Goal: Task Accomplishment & Management: Manage account settings

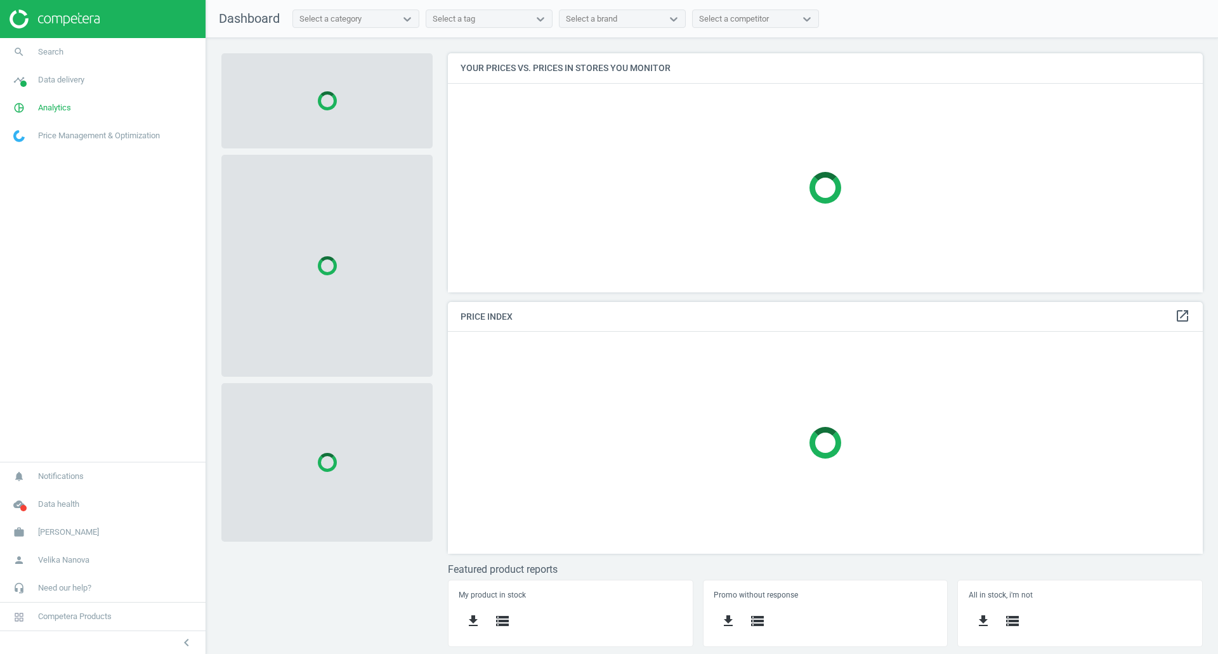
scroll to position [258, 775]
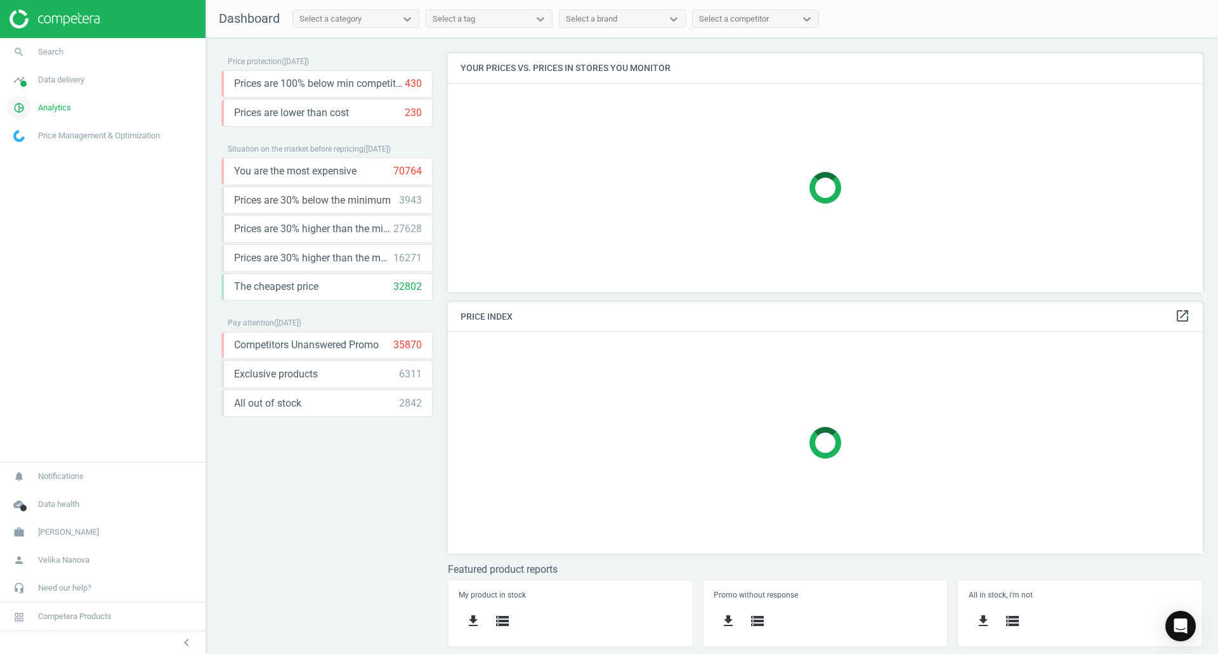
click at [57, 107] on span "Analytics" at bounding box center [54, 107] width 33 height 11
click at [27, 152] on span "Products" at bounding box center [29, 154] width 30 height 10
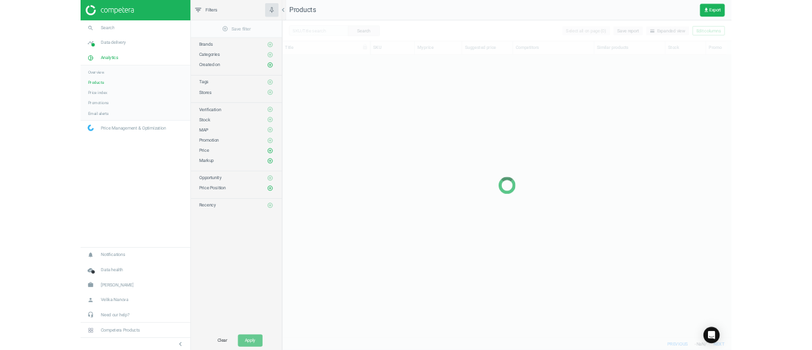
scroll to position [509, 831]
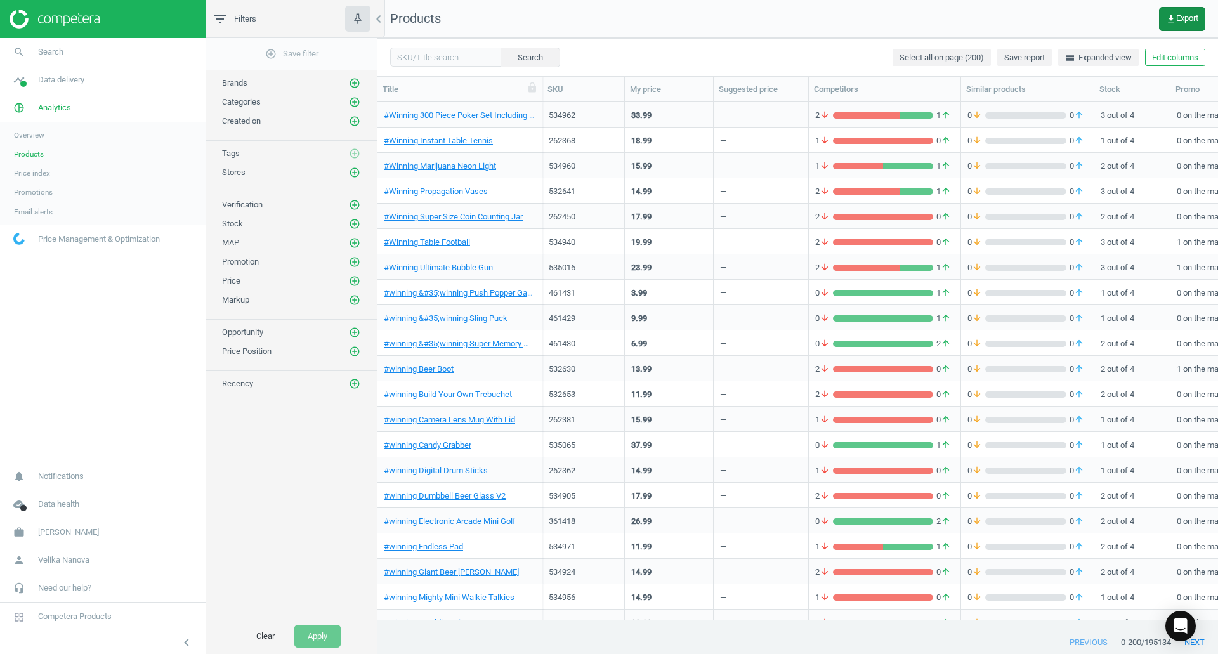
click at [1182, 25] on button "get_app Export" at bounding box center [1182, 19] width 46 height 24
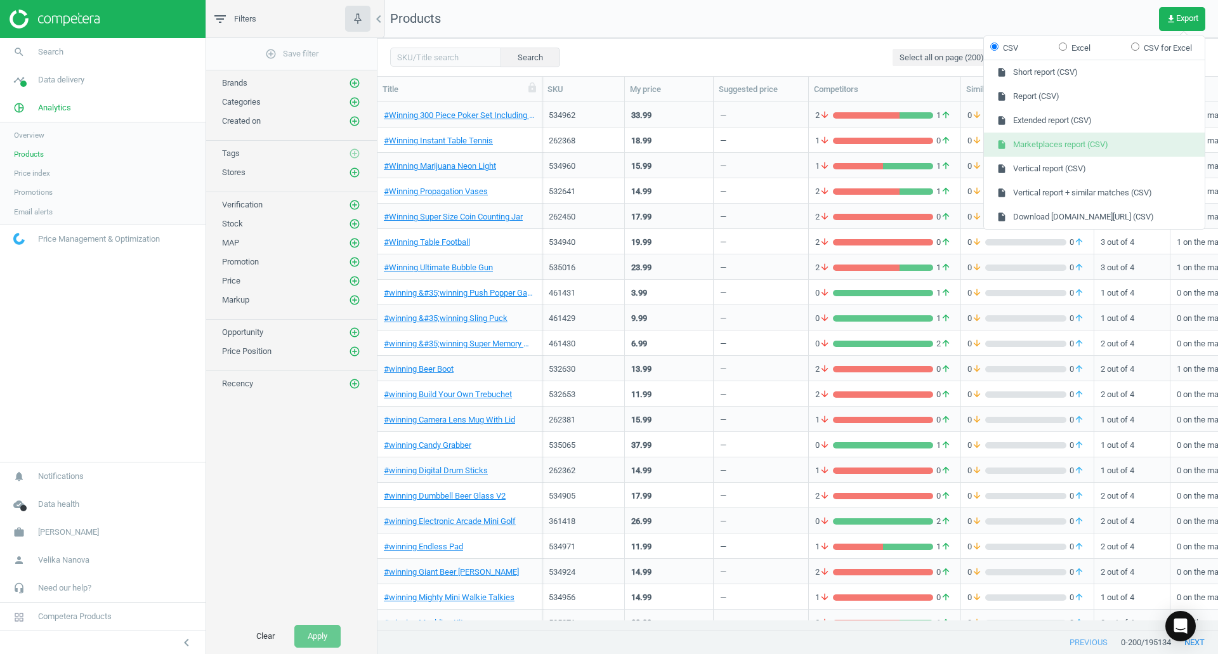
click at [1112, 139] on button "insert_drive_file Marketplaces report (CSV)" at bounding box center [1094, 145] width 221 height 24
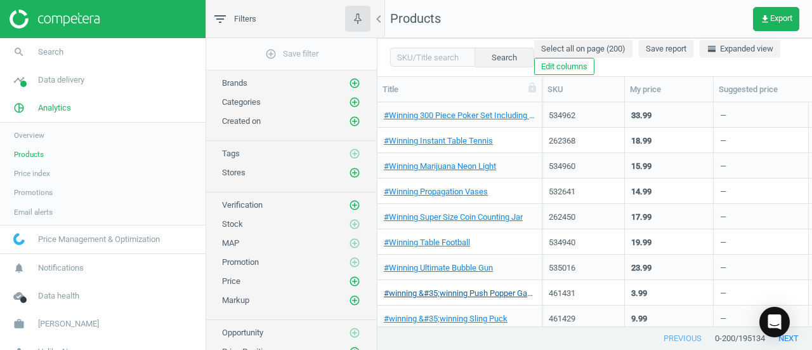
scroll to position [204, 425]
click at [57, 296] on span "Data health" at bounding box center [58, 295] width 41 height 11
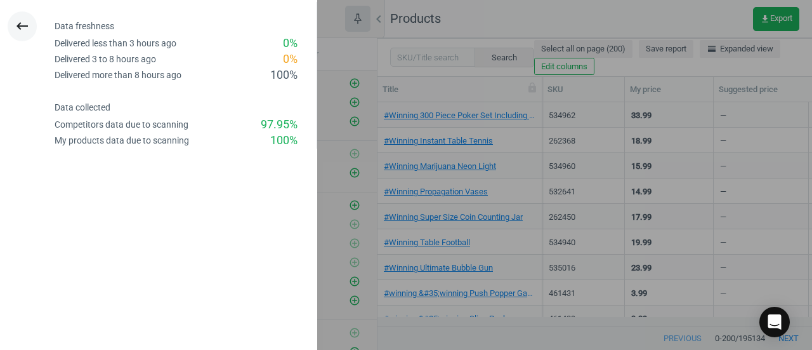
click at [24, 26] on icon "keyboard_backspace" at bounding box center [22, 25] width 15 height 15
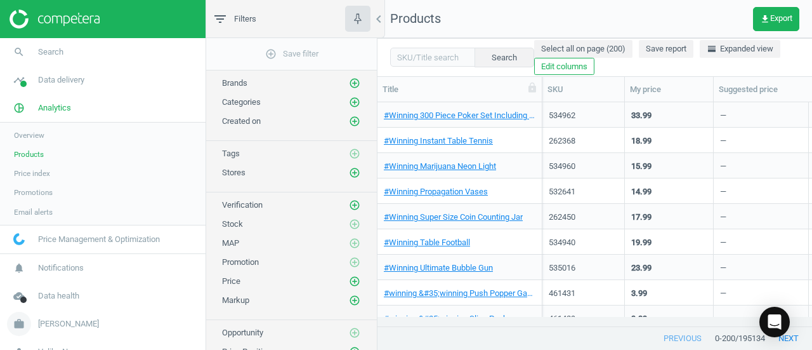
click at [38, 322] on span "[PERSON_NAME]" at bounding box center [68, 323] width 61 height 11
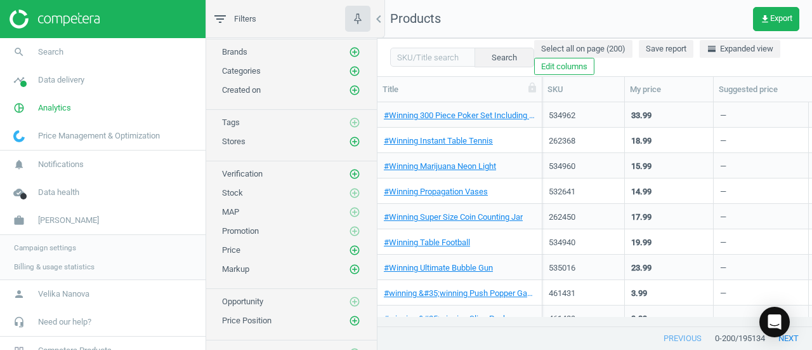
scroll to position [29, 0]
click at [61, 79] on span "Data delivery" at bounding box center [61, 79] width 46 height 11
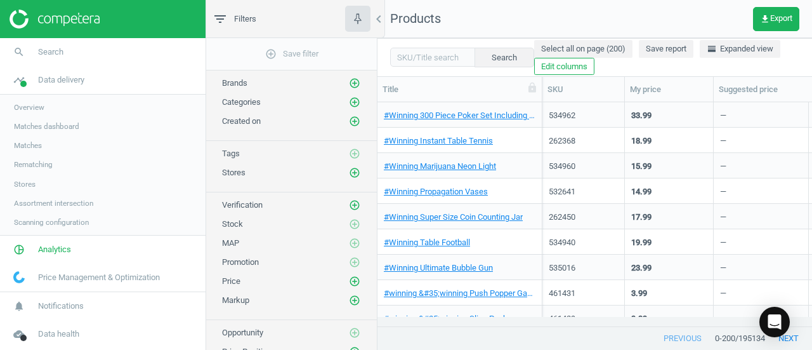
click at [24, 107] on span "Overview" at bounding box center [29, 107] width 30 height 10
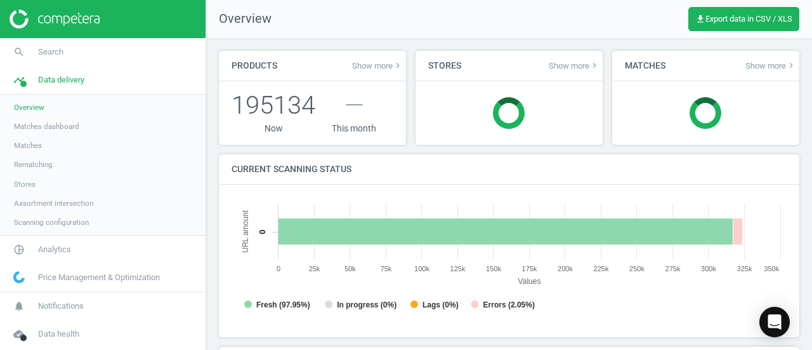
scroll to position [273, 565]
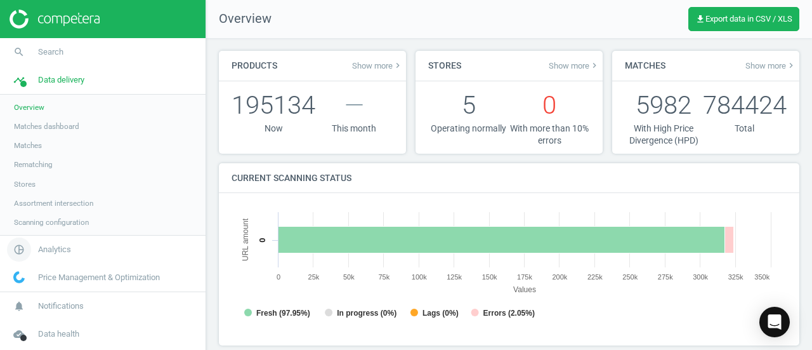
click at [51, 246] on span "Analytics" at bounding box center [54, 249] width 33 height 11
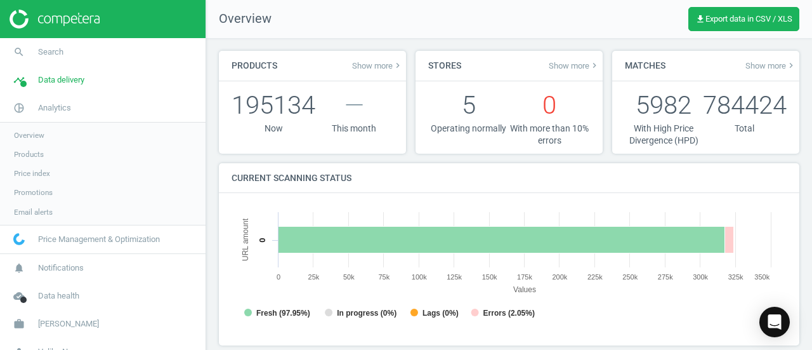
click at [28, 153] on span "Products" at bounding box center [29, 154] width 30 height 10
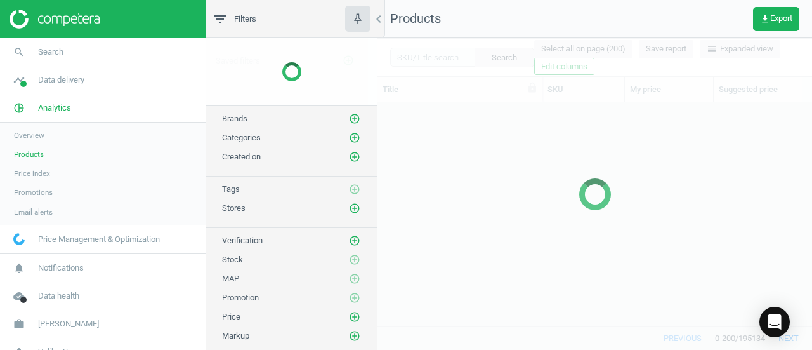
scroll to position [204, 425]
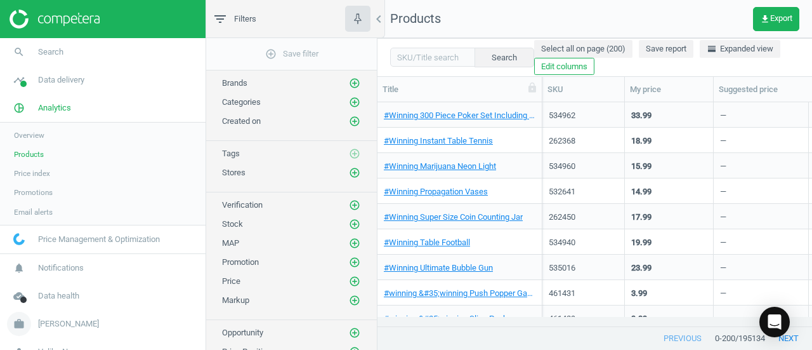
click at [64, 320] on span "[PERSON_NAME]" at bounding box center [68, 323] width 61 height 11
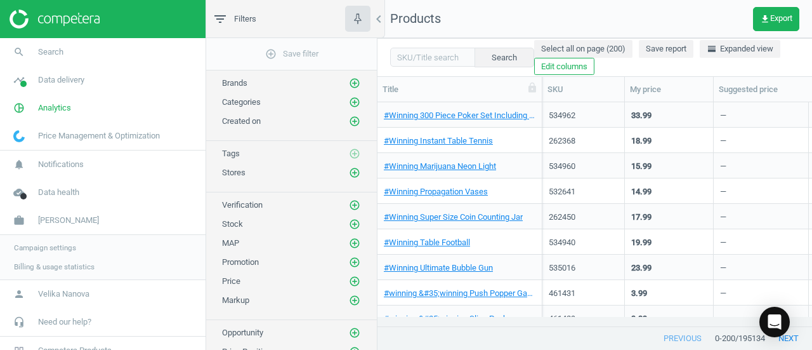
click at [23, 246] on span "Campaign settings" at bounding box center [45, 247] width 62 height 10
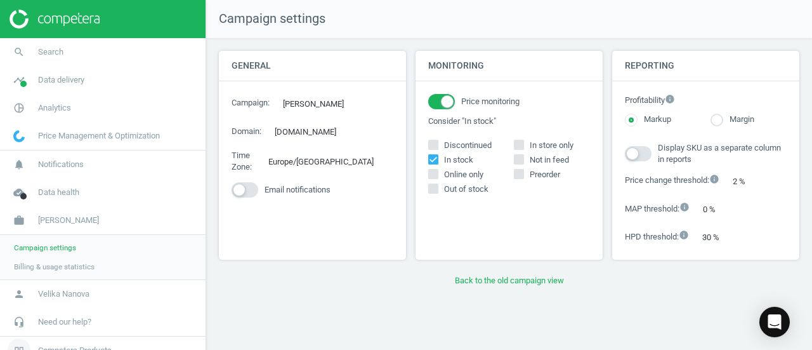
click at [18, 346] on icon at bounding box center [19, 351] width 10 height 10
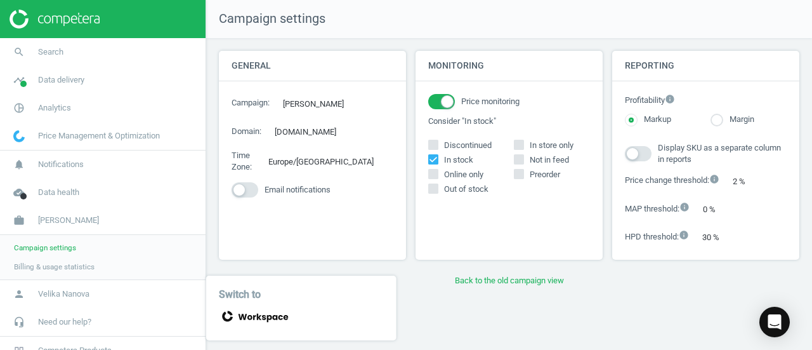
click at [256, 319] on icon at bounding box center [254, 316] width 70 height 18
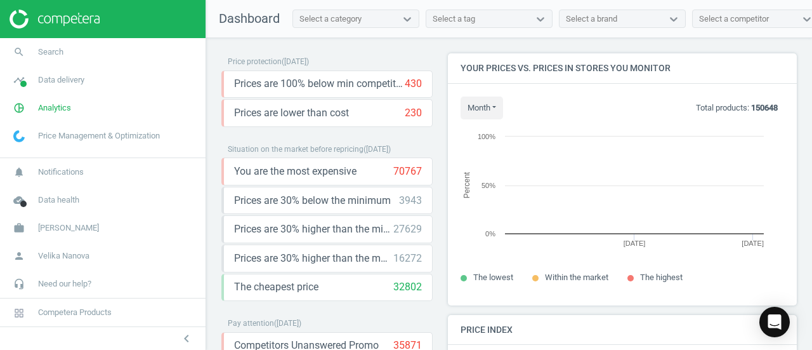
scroll to position [270, 359]
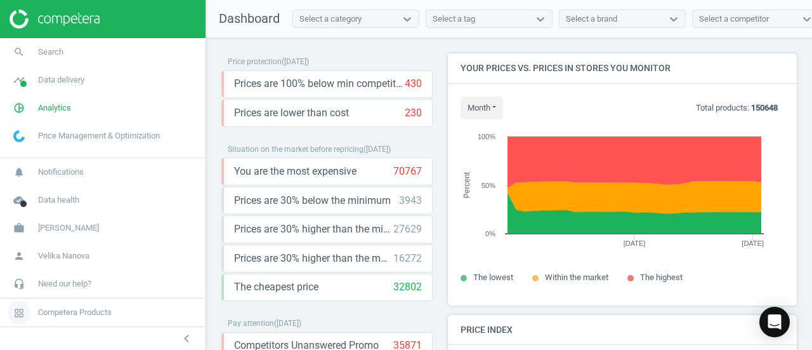
click at [122, 302] on span "Competera Products" at bounding box center [103, 312] width 206 height 28
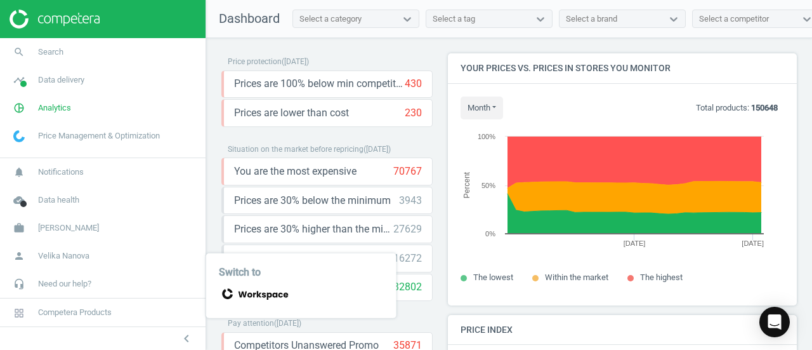
click at [235, 299] on icon at bounding box center [254, 294] width 70 height 18
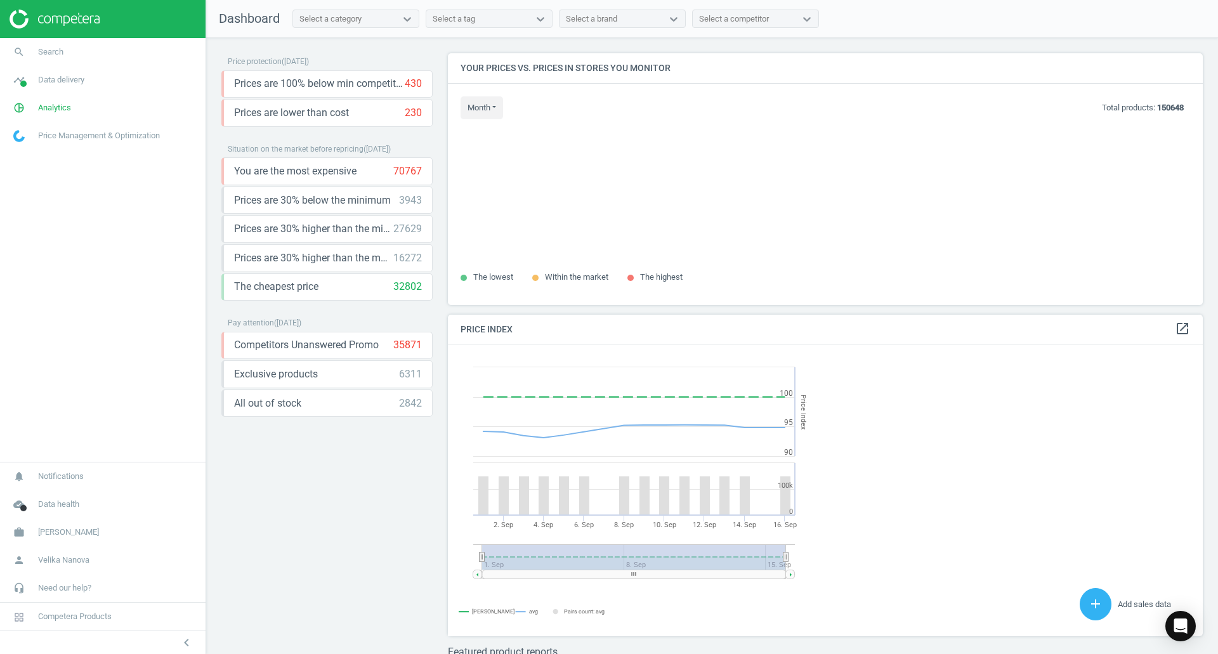
scroll to position [312, 765]
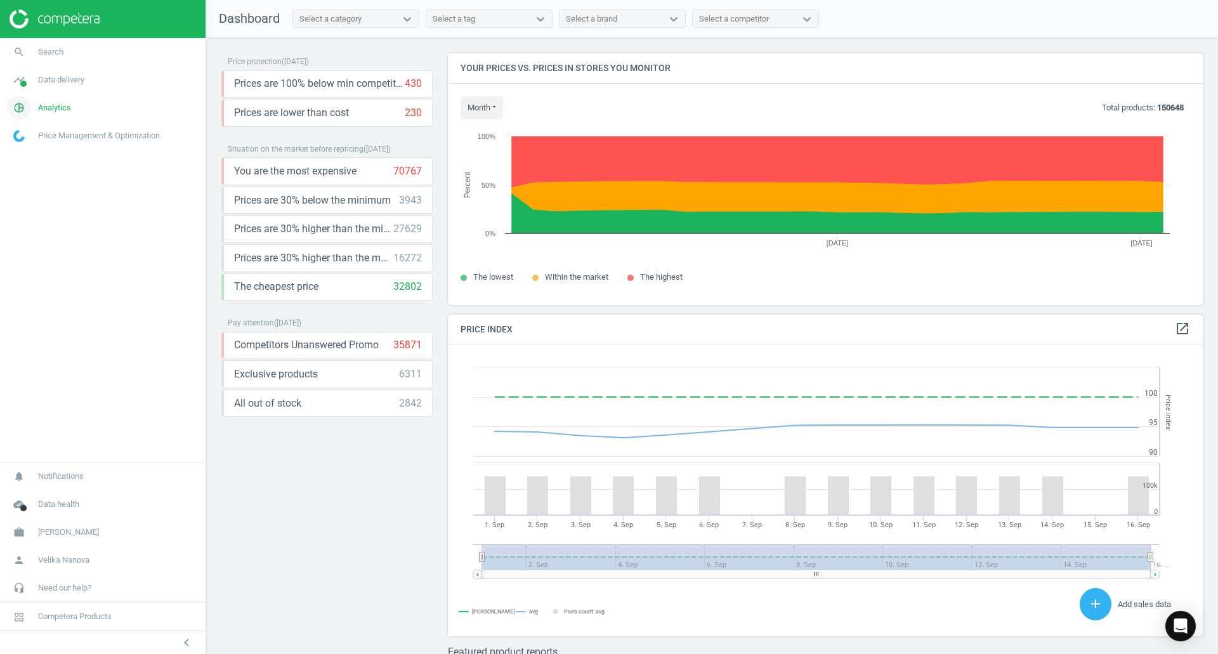
click at [61, 109] on span "Analytics" at bounding box center [54, 107] width 33 height 11
click at [44, 151] on link "Products" at bounding box center [103, 154] width 206 height 19
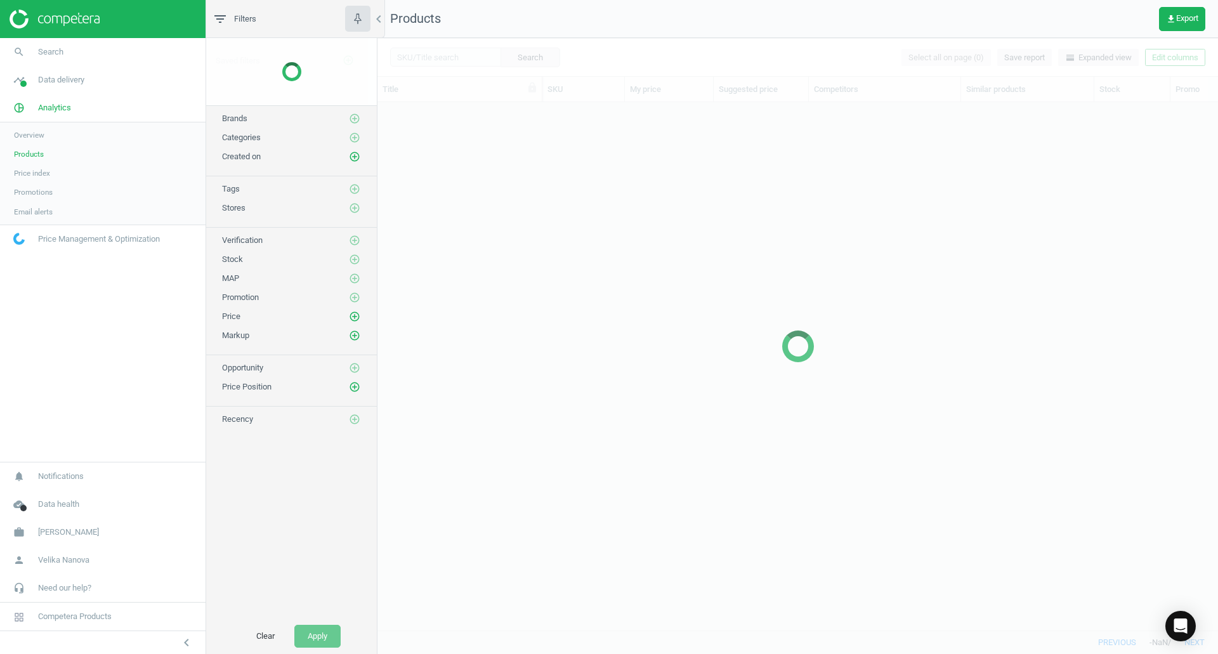
scroll to position [509, 831]
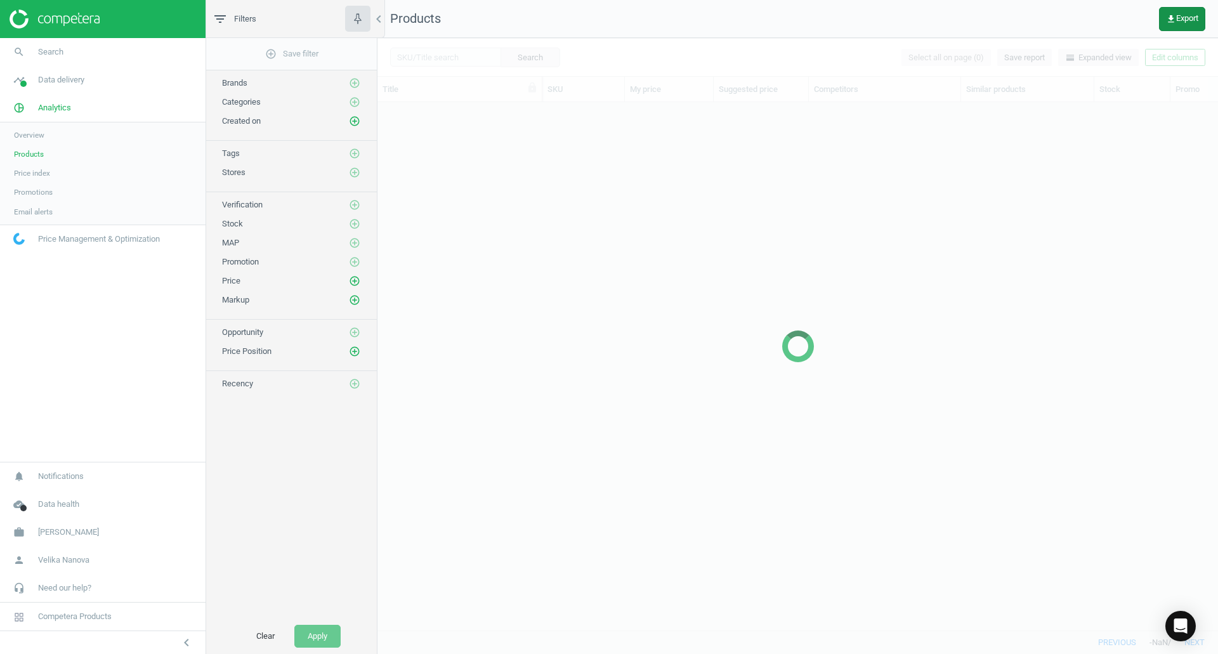
click at [812, 15] on button "get_app Export" at bounding box center [1182, 19] width 46 height 24
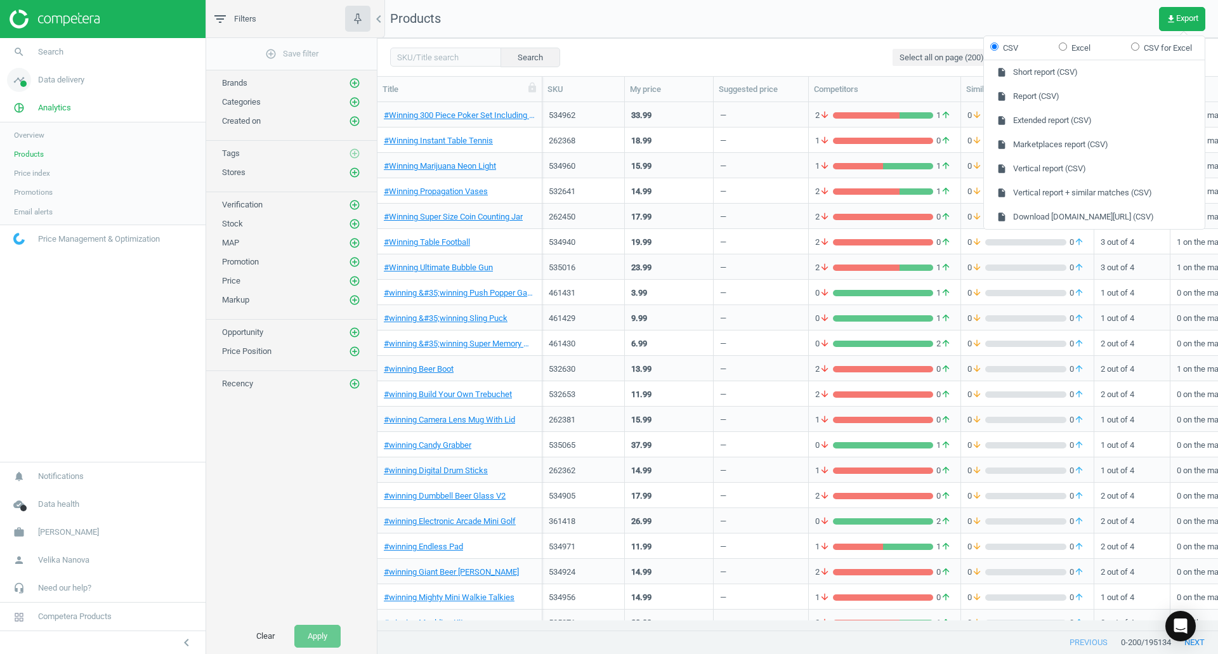
click at [65, 79] on span "Data delivery" at bounding box center [61, 79] width 46 height 11
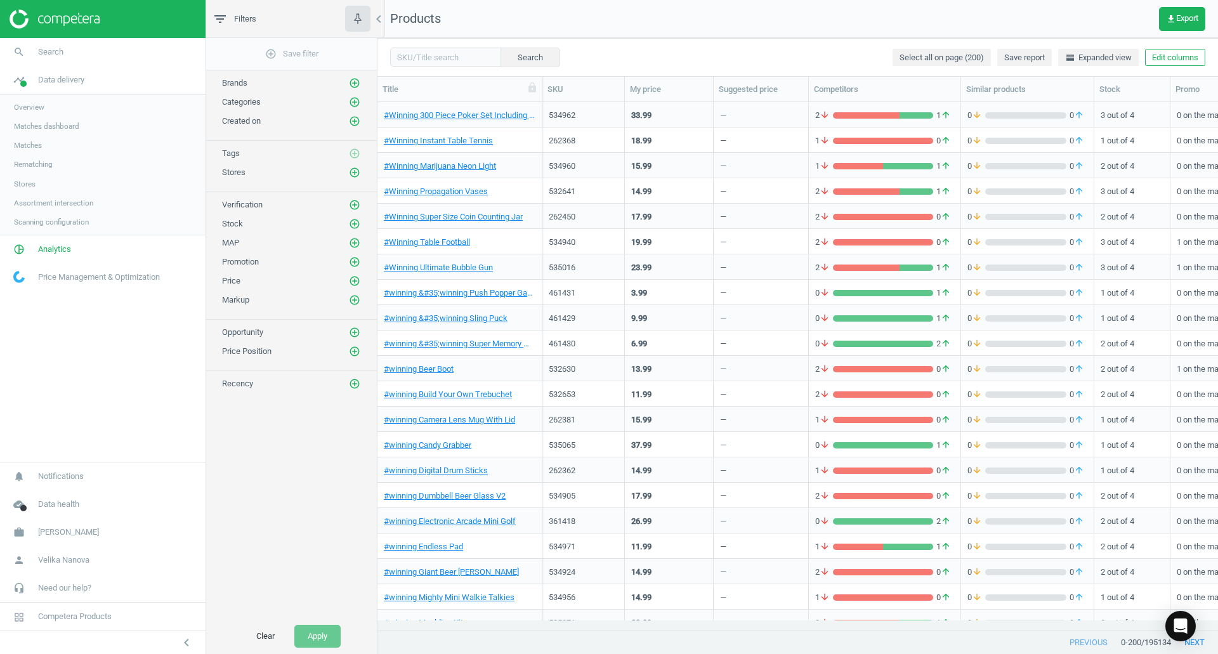
click at [44, 126] on span "Matches dashboard" at bounding box center [46, 126] width 65 height 10
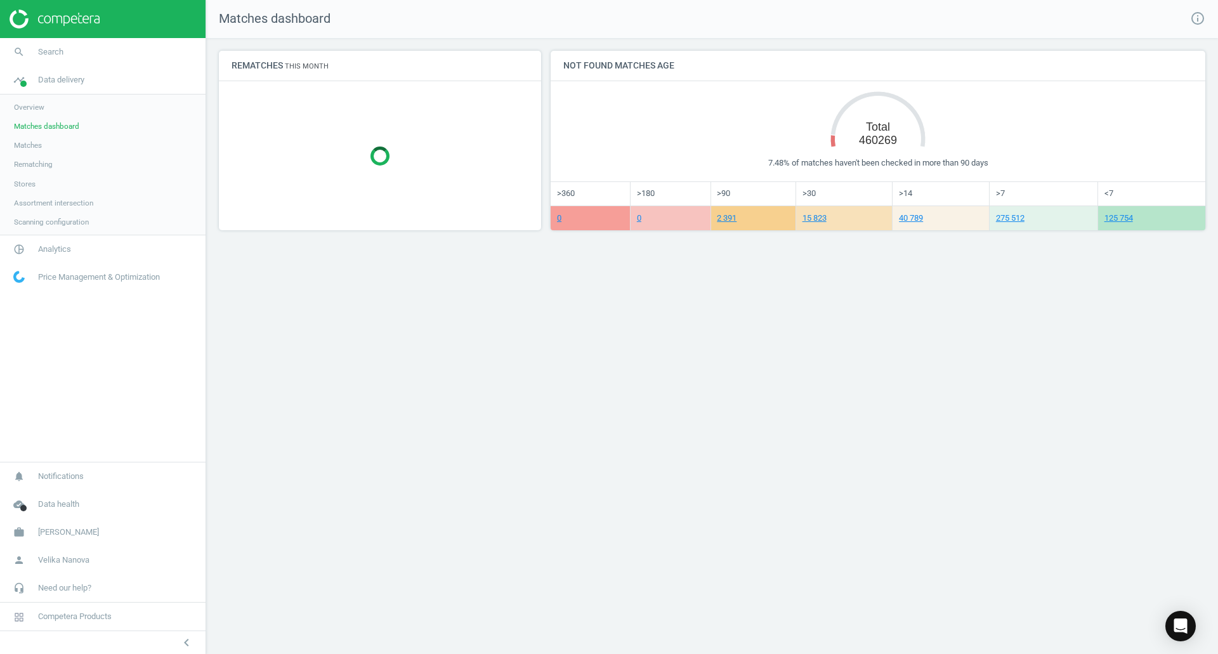
click at [95, 277] on span "Price Management & Optimization" at bounding box center [99, 277] width 122 height 11
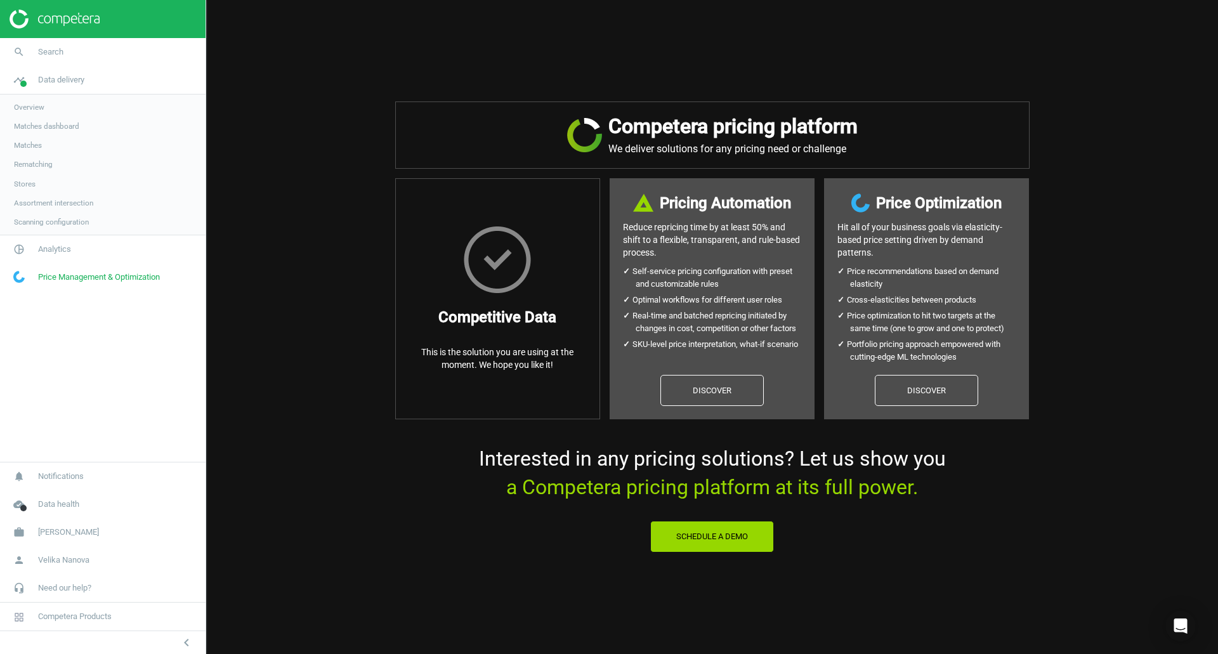
click at [43, 109] on span "Overview" at bounding box center [29, 107] width 30 height 10
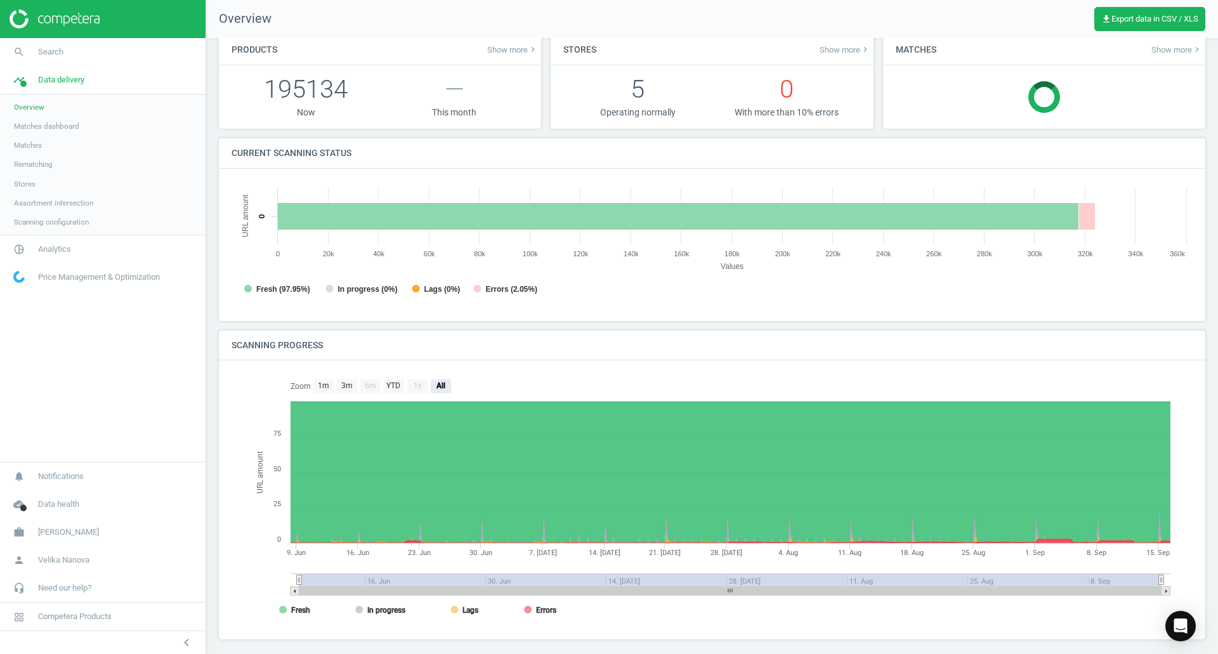
scroll to position [23, 0]
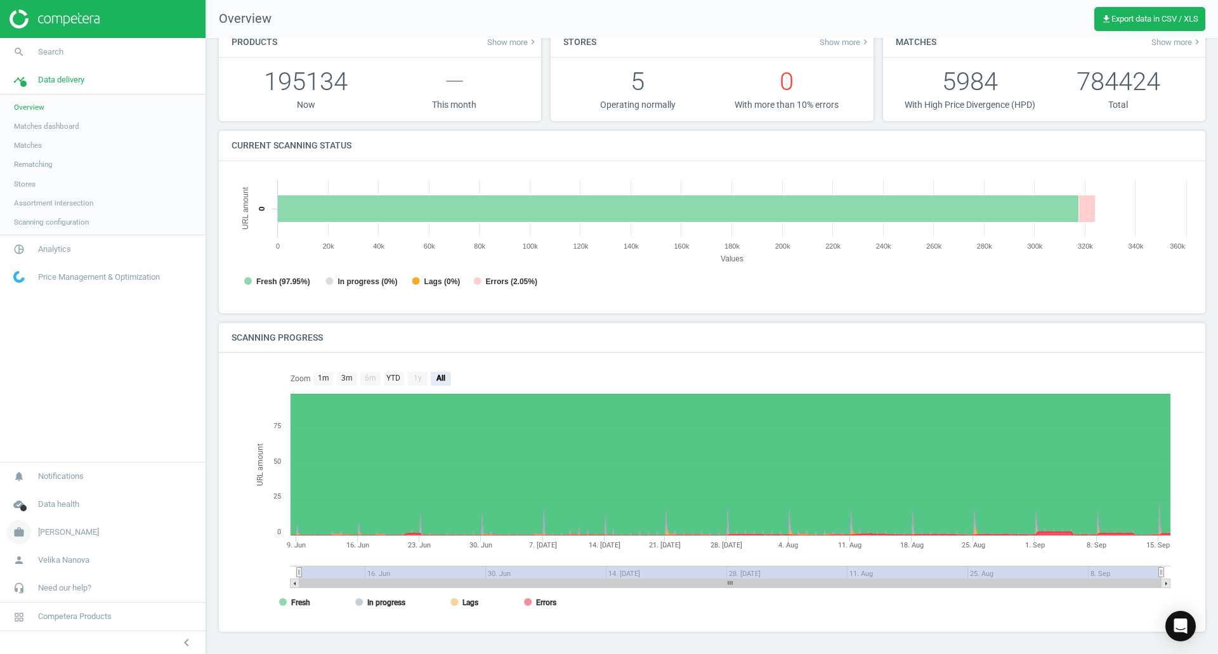
click at [62, 349] on span "[PERSON_NAME]" at bounding box center [68, 532] width 61 height 11
click at [55, 349] on span "Campaign settings" at bounding box center [45, 514] width 62 height 10
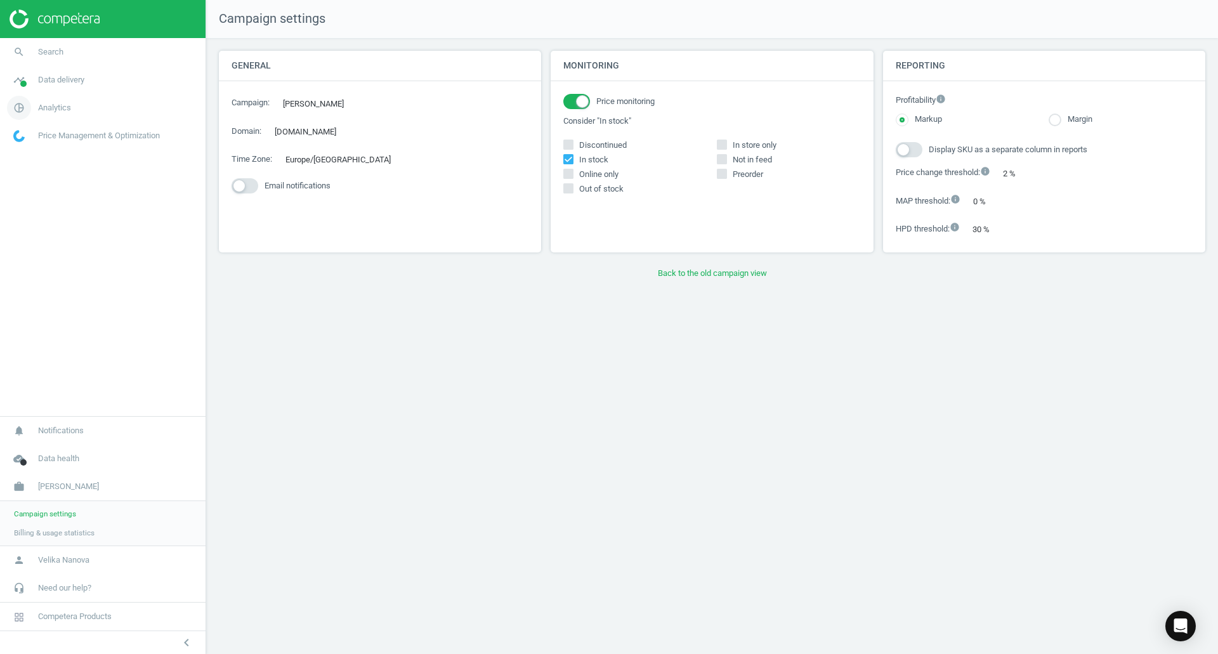
click at [53, 105] on span "Analytics" at bounding box center [54, 107] width 33 height 11
click at [36, 138] on span "Overview" at bounding box center [29, 135] width 30 height 10
